Goal: Book appointment/travel/reservation

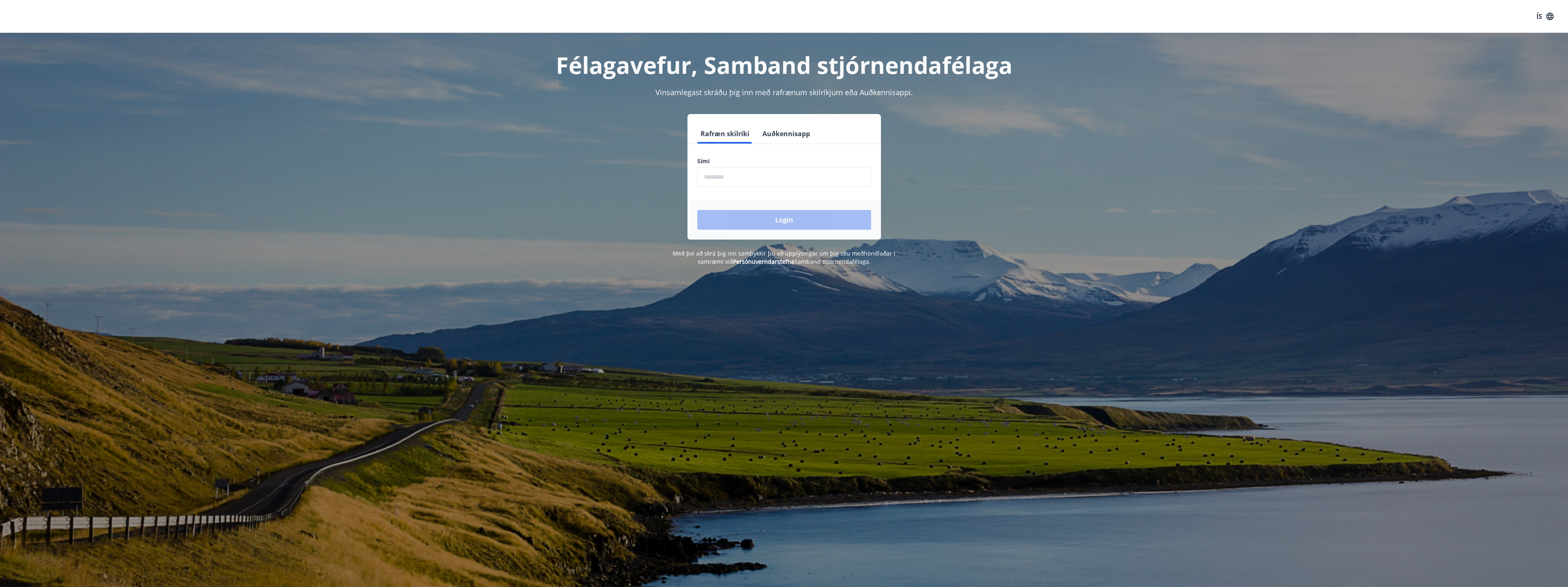
click at [760, 160] on label "Sími" at bounding box center [784, 161] width 174 height 8
click at [750, 173] on input "phone" at bounding box center [784, 177] width 174 height 20
type input "********"
click at [786, 218] on button "Login" at bounding box center [784, 220] width 174 height 20
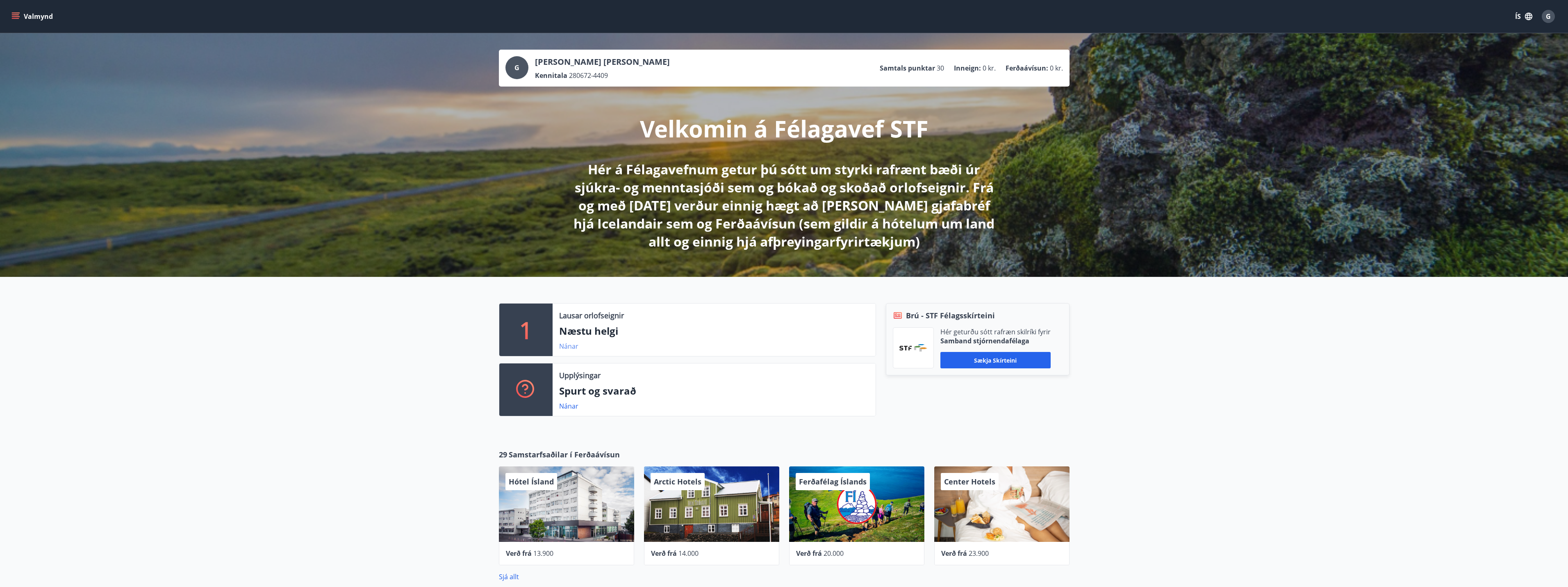
click at [572, 347] on link "Nánar" at bounding box center [569, 346] width 20 height 9
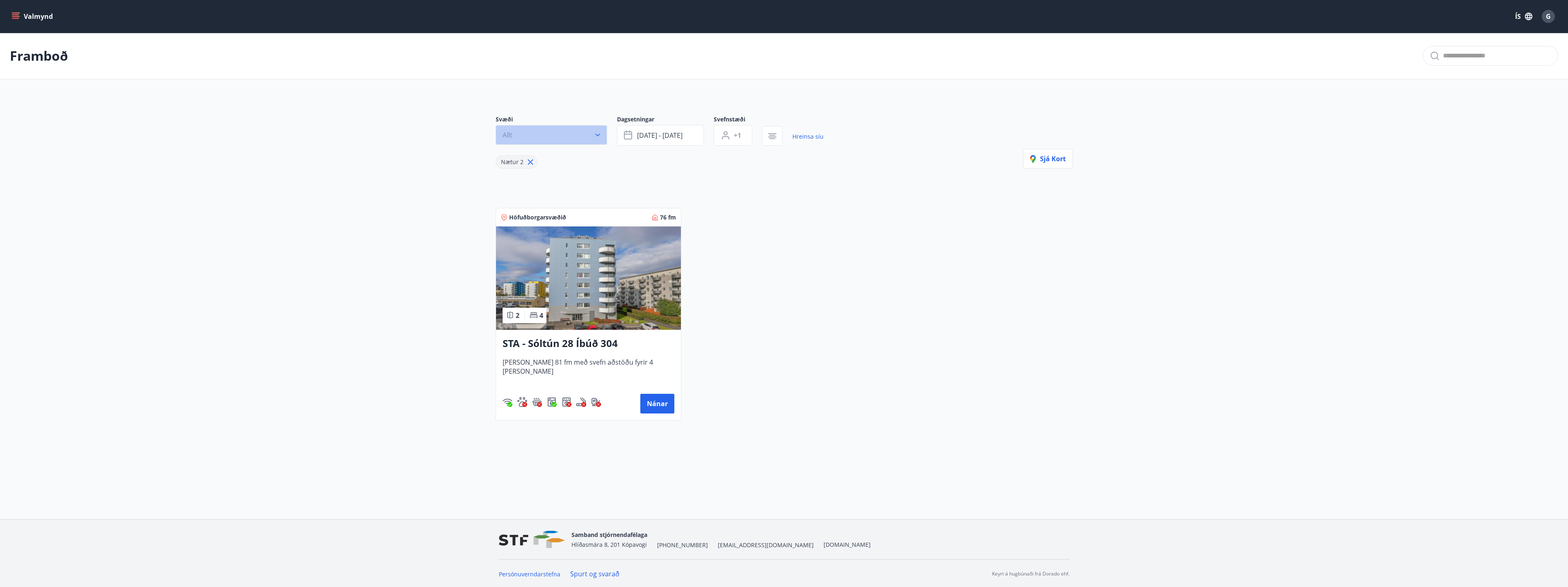
click at [601, 133] on icon "button" at bounding box center [597, 135] width 8 height 8
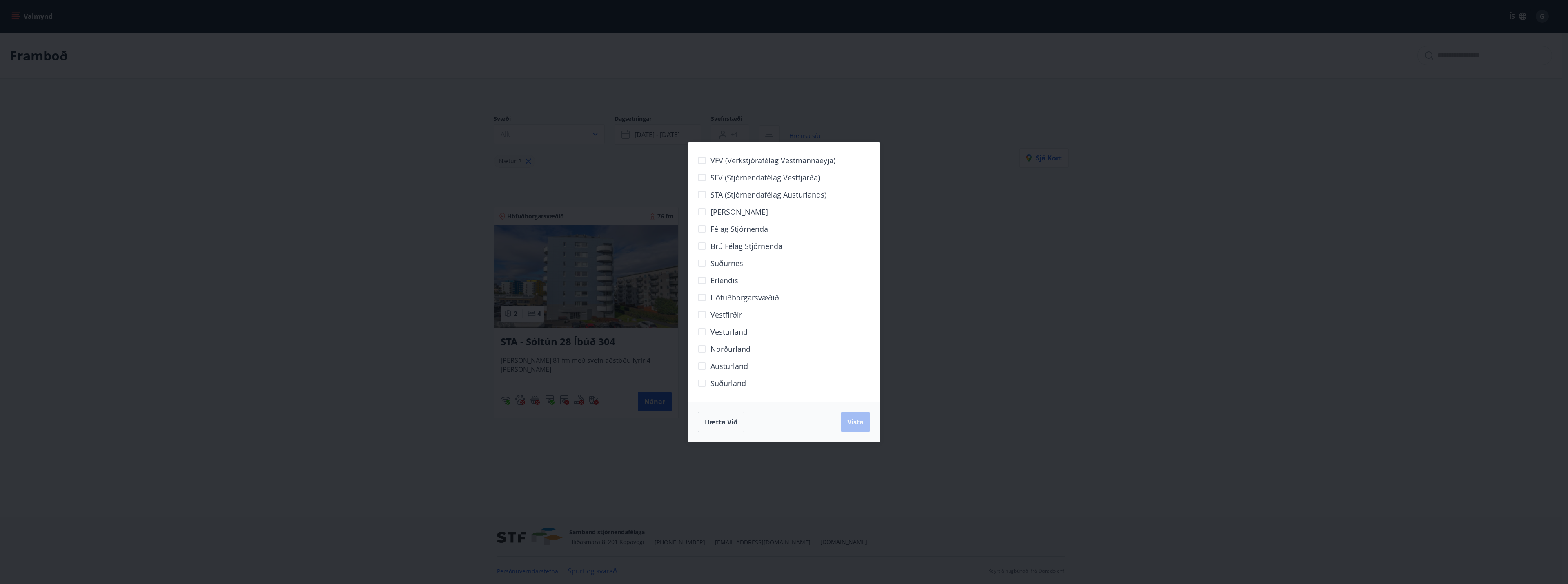
drag, startPoint x: 1077, startPoint y: 362, endPoint x: 787, endPoint y: 412, distance: 294.3
click at [1076, 362] on div "VFV (Verkstjórafélag Vestmannaeyja) SFV (Stjórnendafélag Vestfjarða) STA (Stjór…" at bounding box center [784, 292] width 1568 height 584
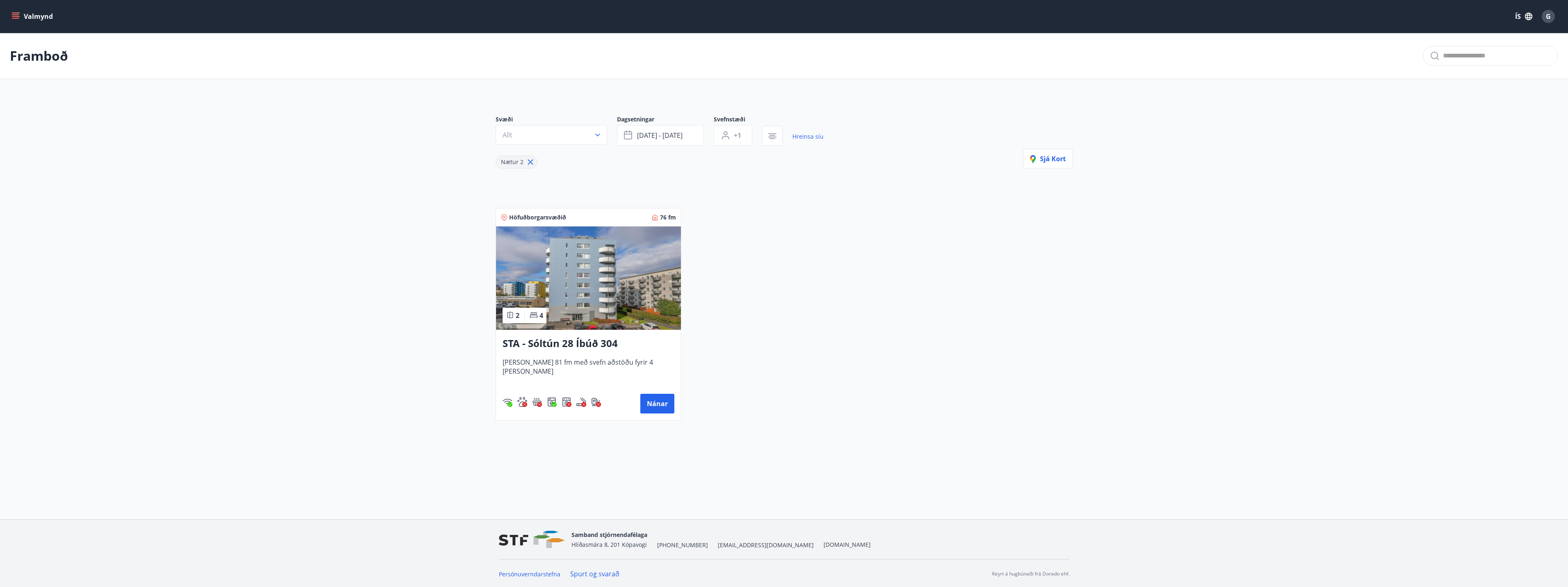
click at [529, 160] on icon at bounding box center [530, 162] width 9 height 9
type input "*"
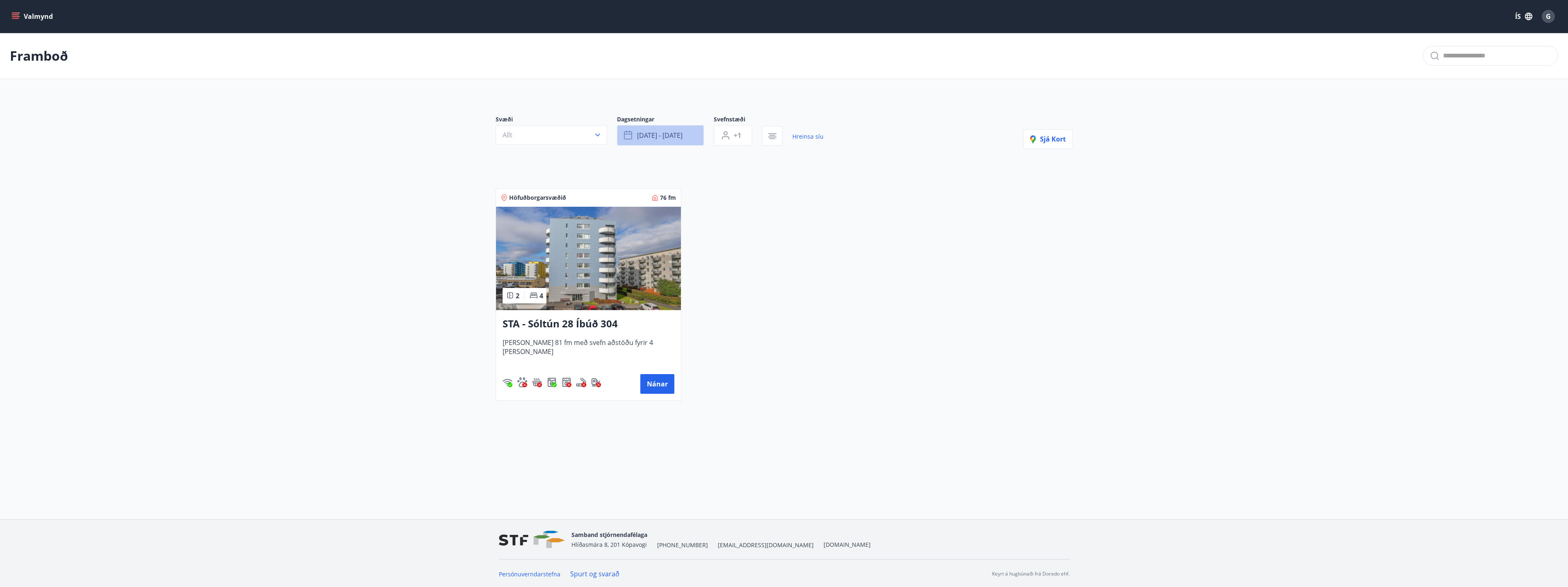
click at [672, 140] on button "[DATE] - [DATE]" at bounding box center [661, 136] width 87 height 21
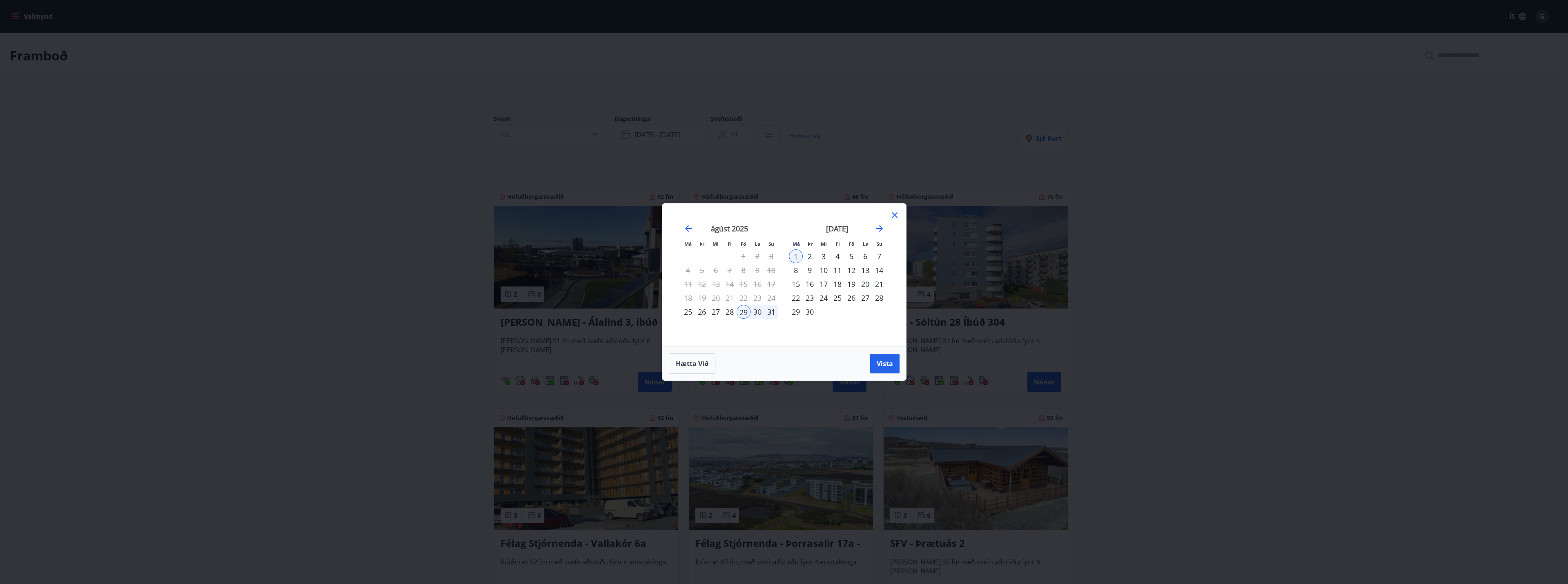
click at [866, 255] on div "6" at bounding box center [865, 256] width 14 height 14
click at [880, 256] on div "7" at bounding box center [879, 256] width 14 height 14
click at [855, 257] on div "5" at bounding box center [851, 256] width 14 height 14
click at [808, 254] on div "2" at bounding box center [810, 256] width 14 height 14
click at [819, 255] on div "3" at bounding box center [824, 256] width 14 height 14
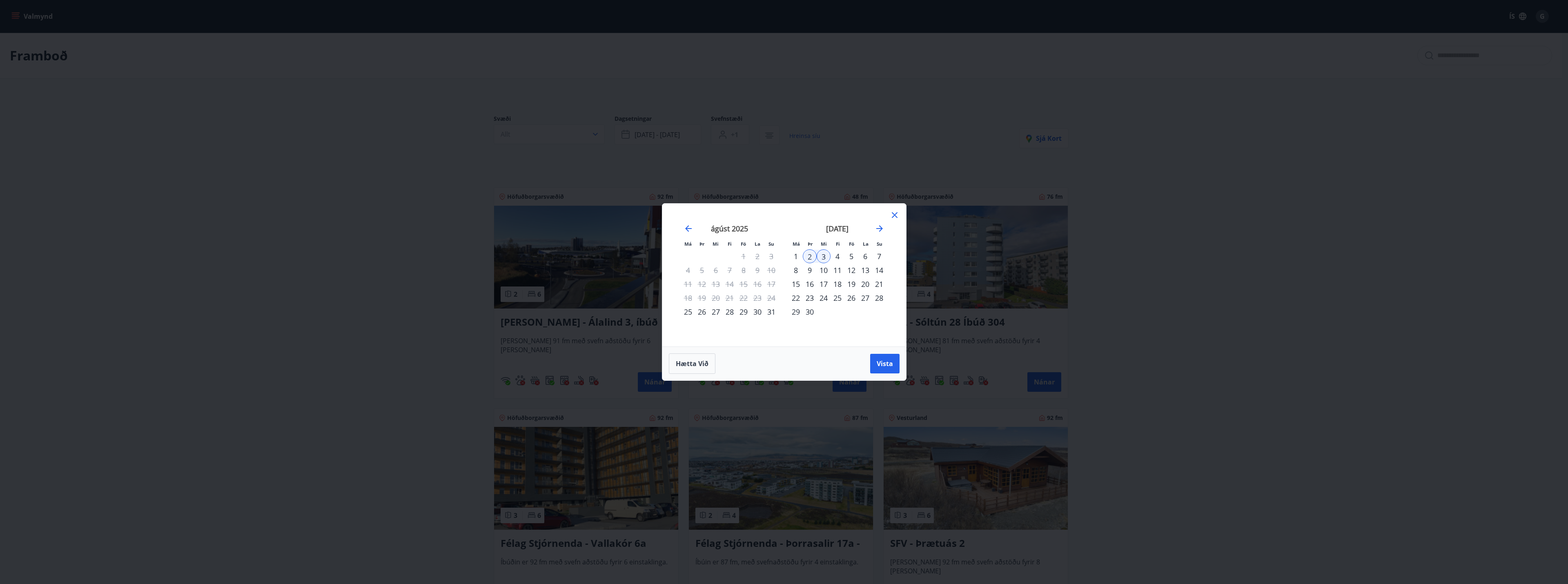
click at [838, 257] on div "4" at bounding box center [837, 256] width 14 height 14
click at [813, 257] on div "2" at bounding box center [810, 256] width 14 height 14
click at [823, 256] on div "3" at bounding box center [824, 256] width 14 height 14
click at [839, 255] on div "4" at bounding box center [837, 256] width 14 height 14
click at [877, 255] on div "7" at bounding box center [879, 256] width 14 height 14
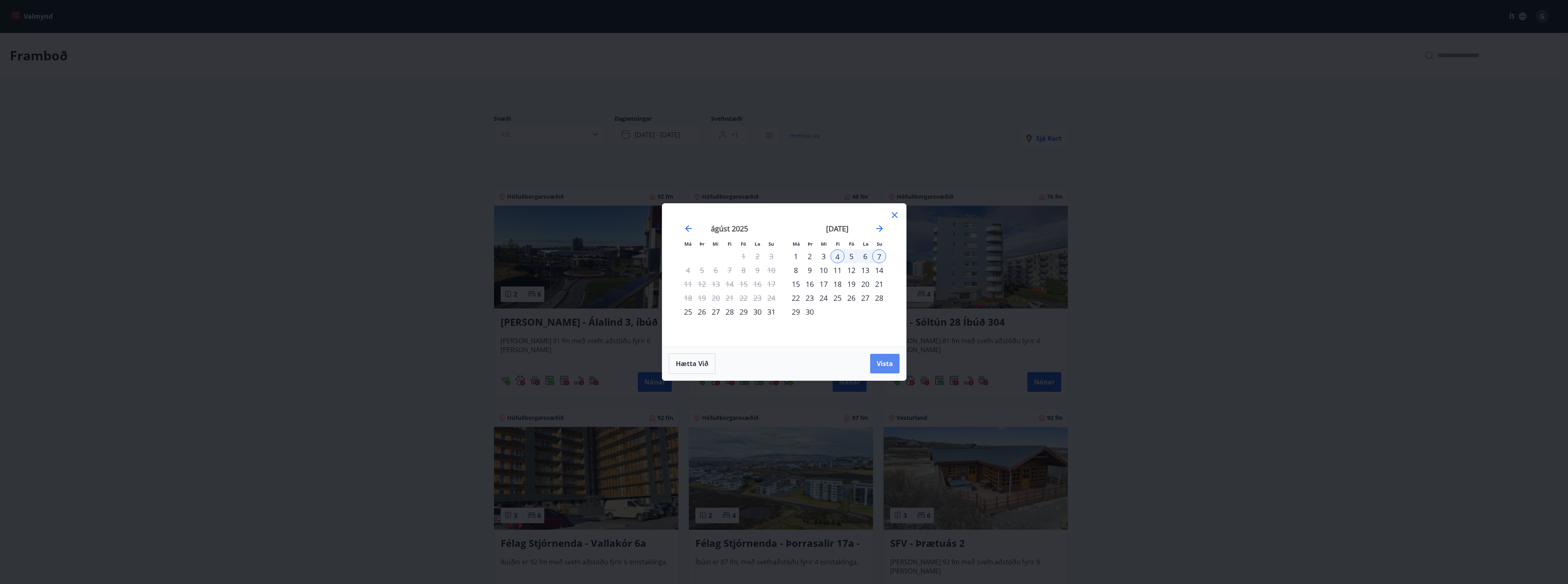
click at [887, 360] on span "Vista" at bounding box center [884, 363] width 16 height 9
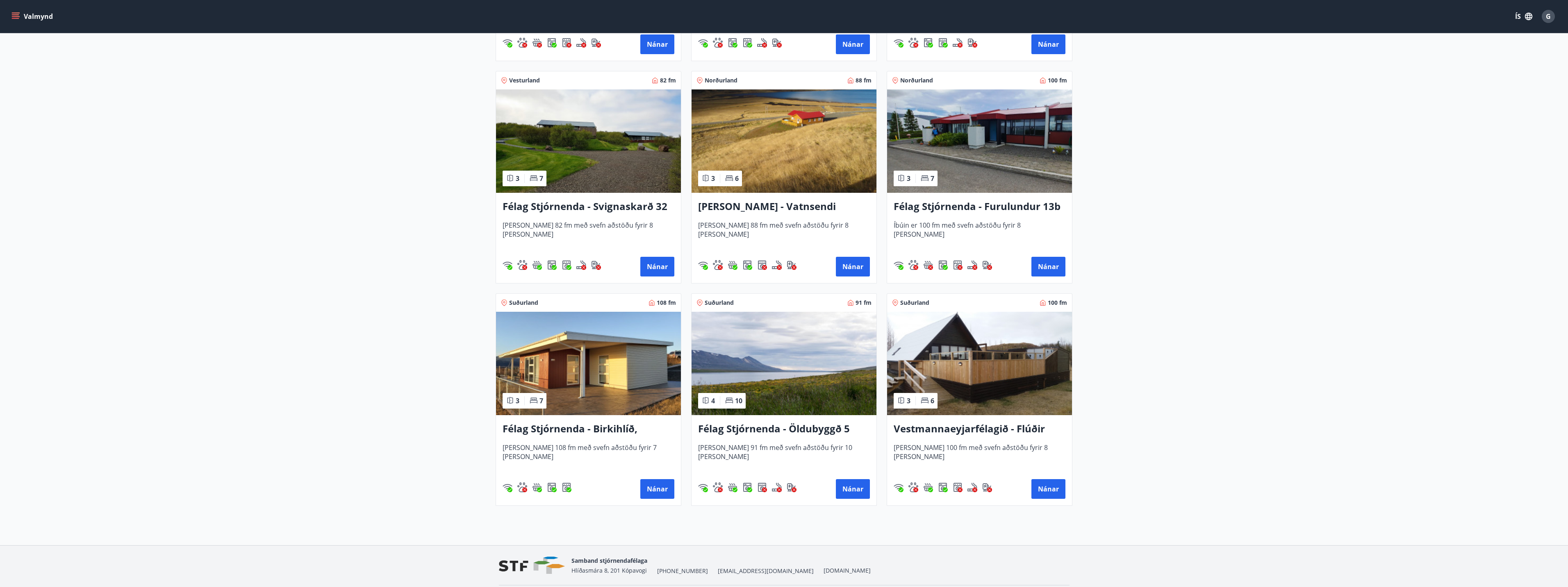
scroll to position [589, 0]
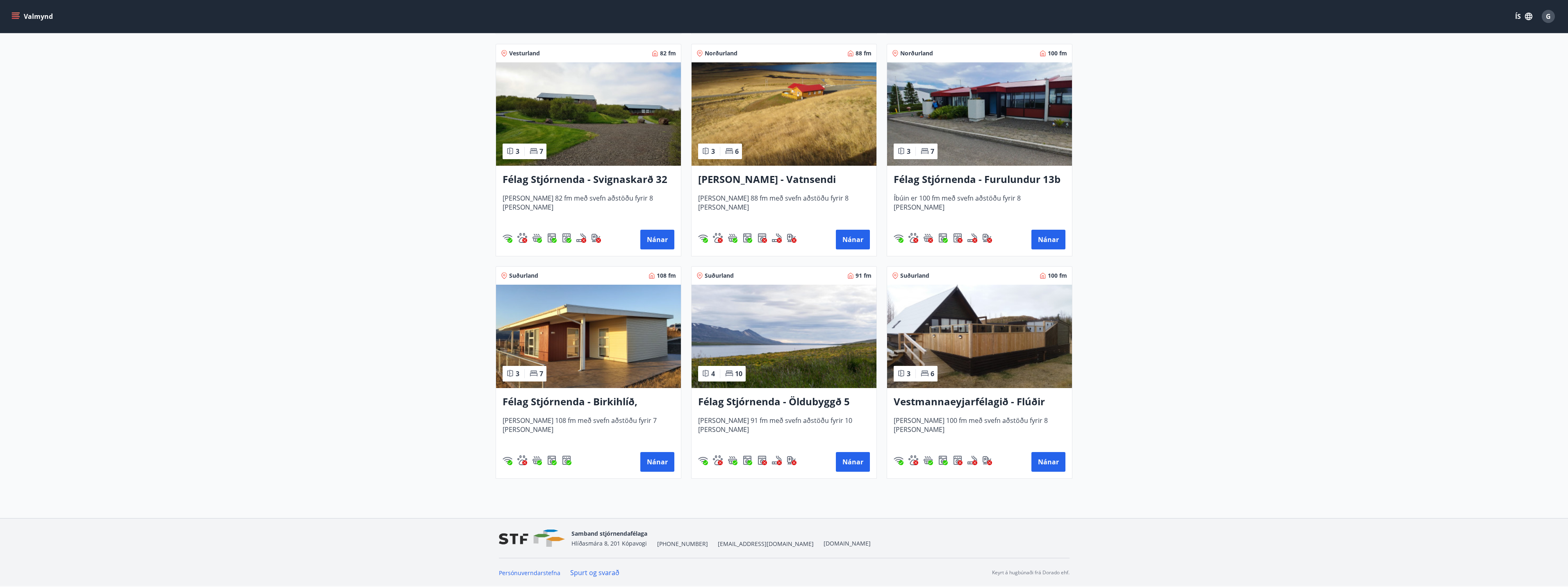
click at [617, 397] on h3 "Félag Stjórnenda - Birkihlíð, [GEOGRAPHIC_DATA]" at bounding box center [588, 402] width 172 height 15
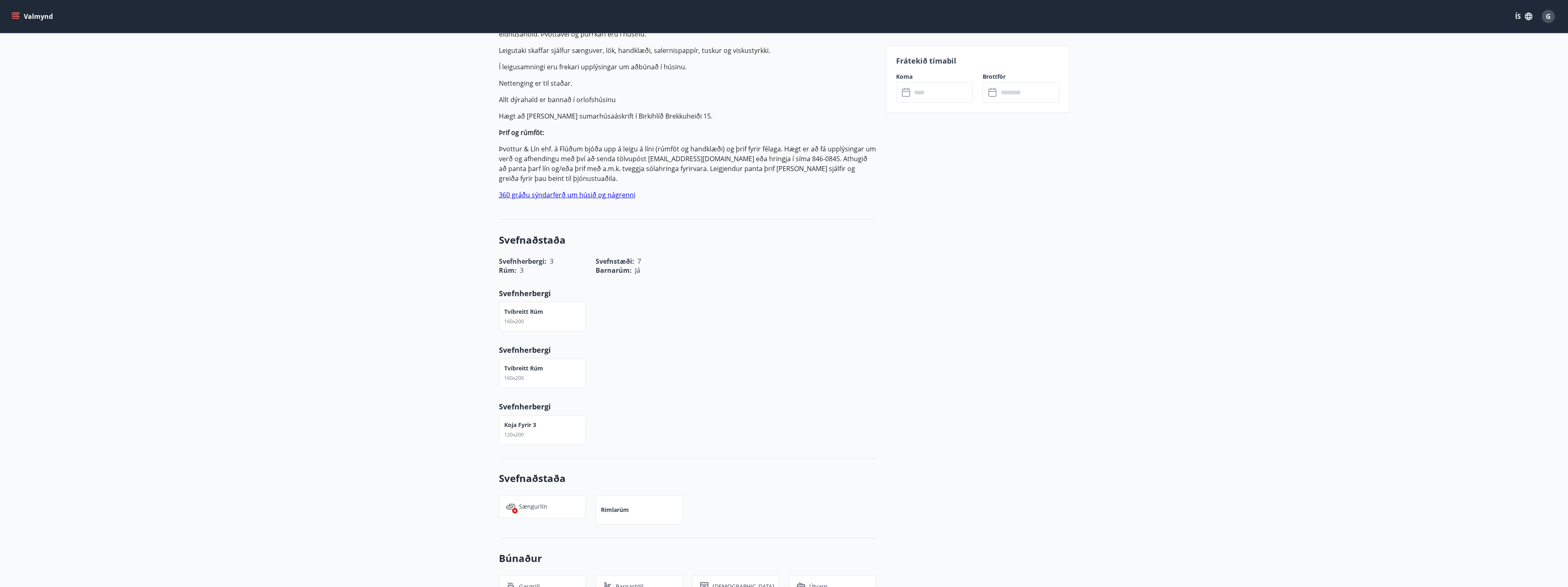
scroll to position [287, 0]
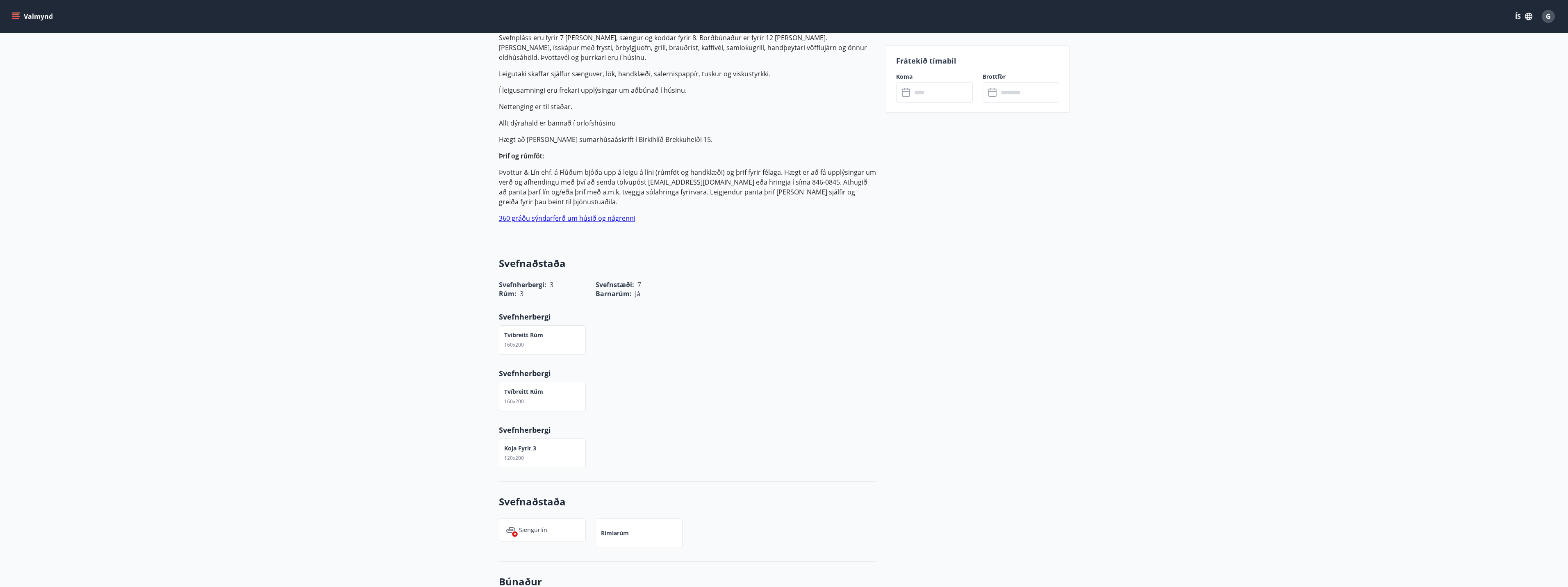
click at [578, 220] on link "360 gráðu sýndarferð um húsið og nágrenni" at bounding box center [566, 218] width 136 height 9
